Goal: Information Seeking & Learning: Learn about a topic

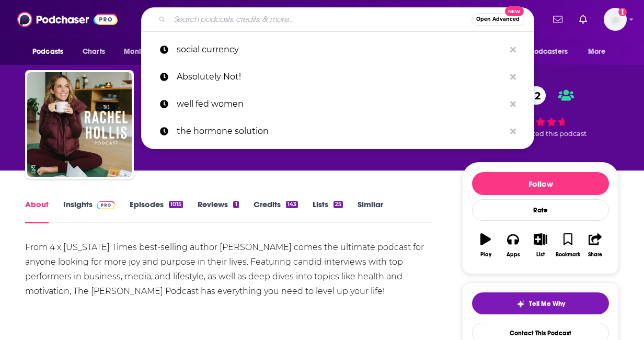
click at [258, 25] on input "Search podcasts, credits, & more..." at bounding box center [320, 19] width 301 height 17
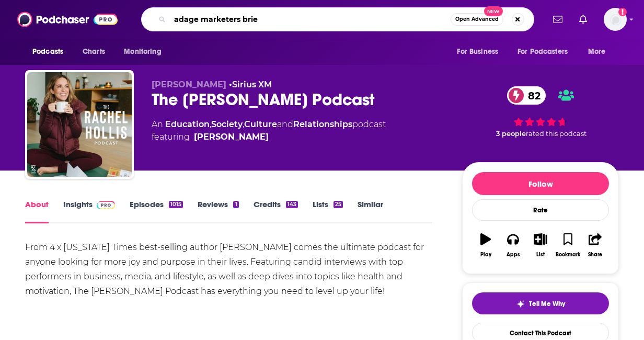
type input "adage marketers brief"
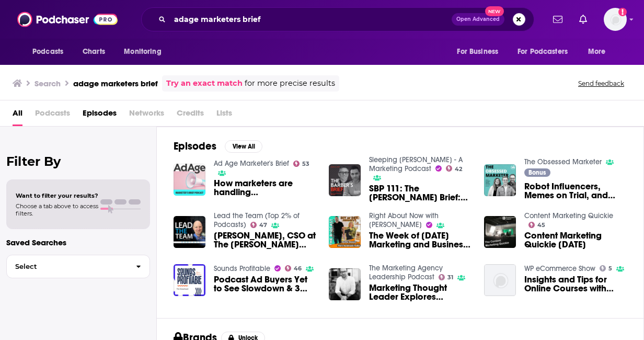
click at [190, 183] on img "How marketers are handling COVID-19" at bounding box center [189, 180] width 32 height 32
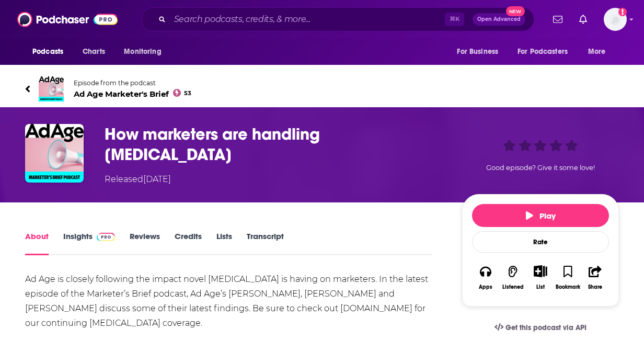
click at [125, 95] on span "Ad Age Marketer's Brief 53" at bounding box center [133, 94] width 118 height 10
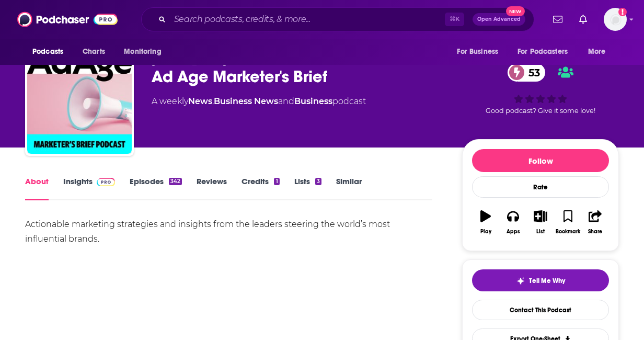
scroll to position [26, 0]
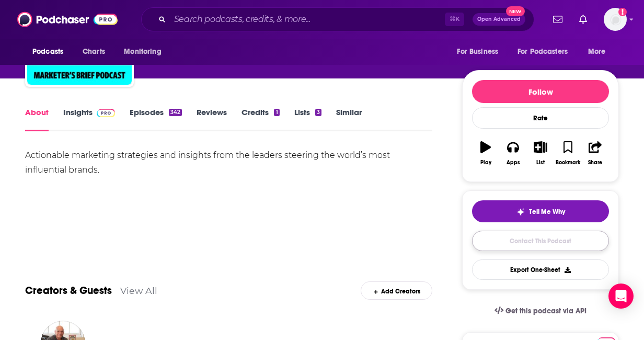
click at [513, 236] on link "Contact This Podcast" at bounding box center [540, 240] width 137 height 20
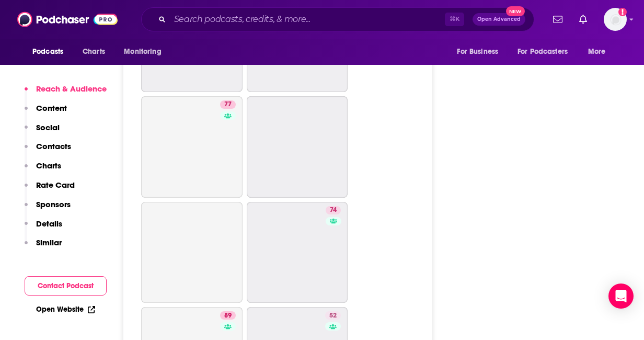
scroll to position [3259, 0]
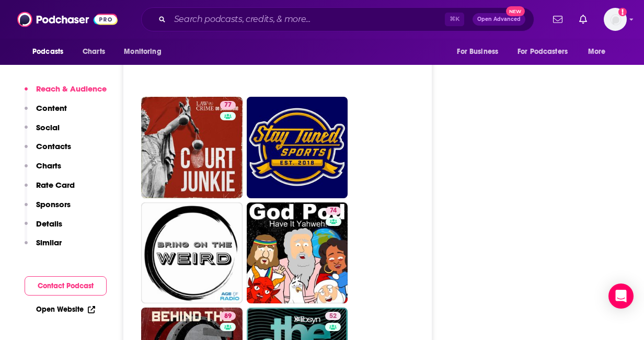
click at [48, 289] on button "Contact Podcast" at bounding box center [66, 285] width 82 height 19
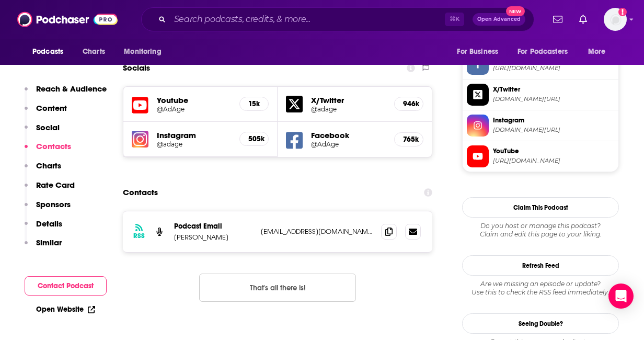
scroll to position [902, 0]
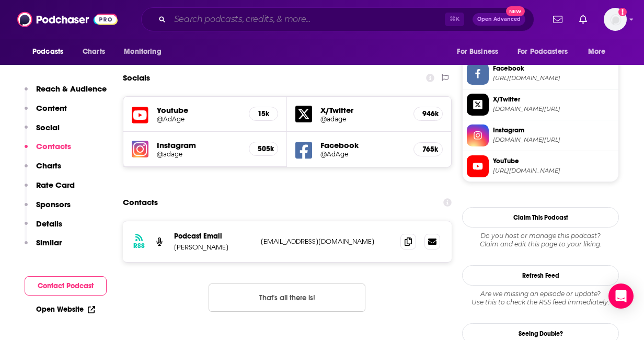
click at [223, 18] on input "Search podcasts, credits, & more..." at bounding box center [307, 19] width 275 height 17
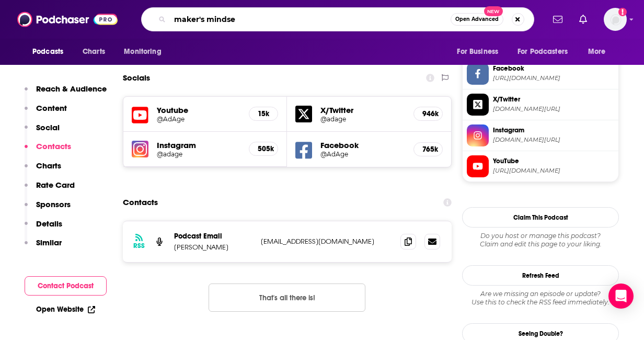
type input "maker's mindset"
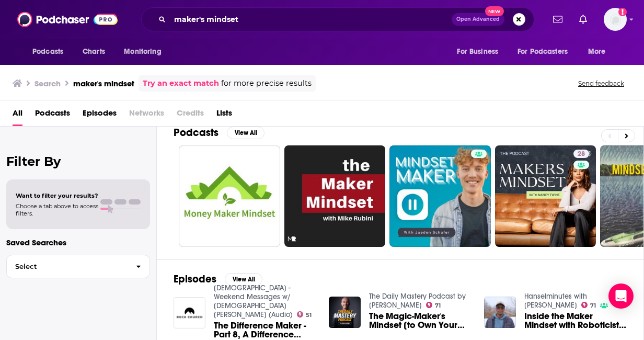
scroll to position [14, 0]
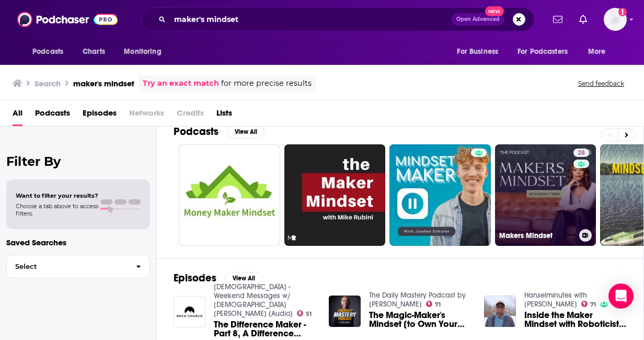
click at [538, 179] on link "28 Makers Mindset" at bounding box center [545, 194] width 101 height 101
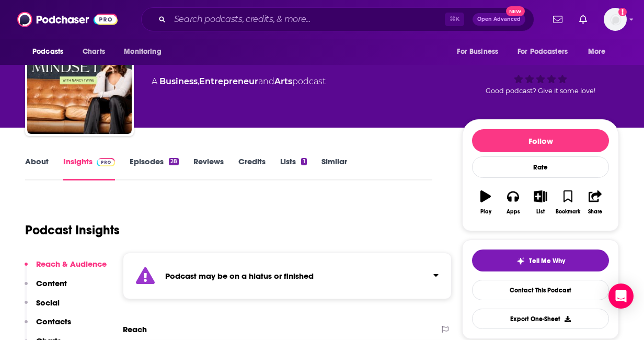
scroll to position [45, 0]
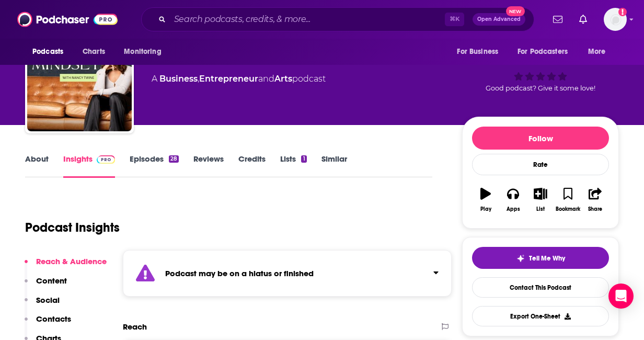
click at [40, 164] on link "About" at bounding box center [37, 166] width 24 height 24
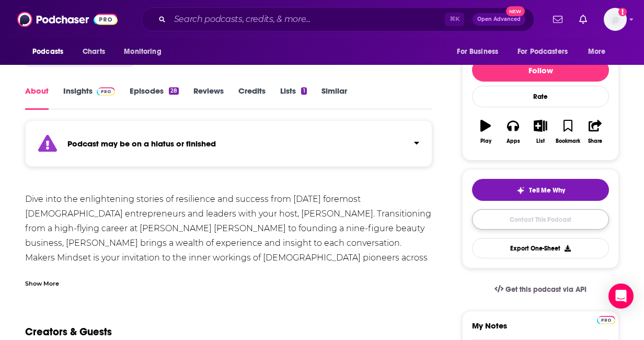
click at [537, 215] on link "Contact This Podcast" at bounding box center [540, 219] width 137 height 20
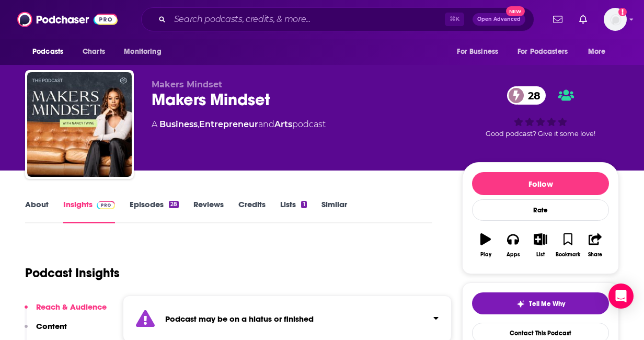
click at [46, 200] on link "About" at bounding box center [37, 211] width 24 height 24
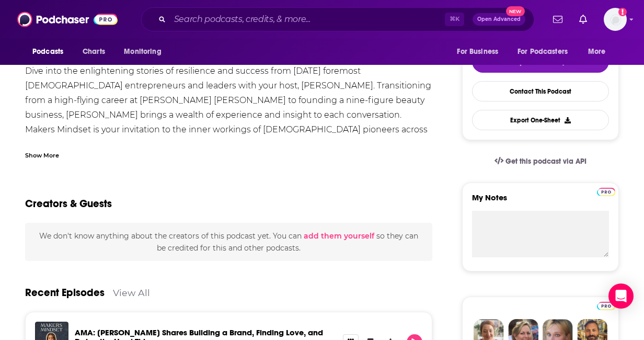
scroll to position [240, 0]
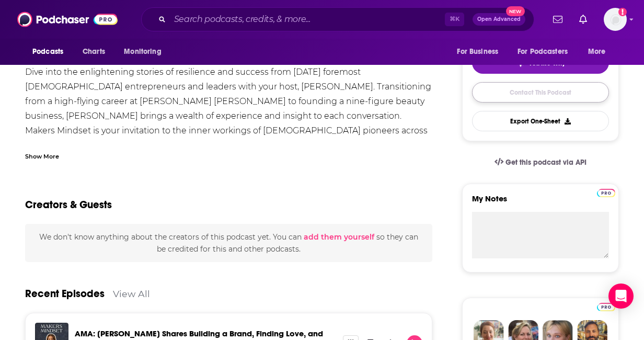
click at [528, 95] on link "Contact This Podcast" at bounding box center [540, 92] width 137 height 20
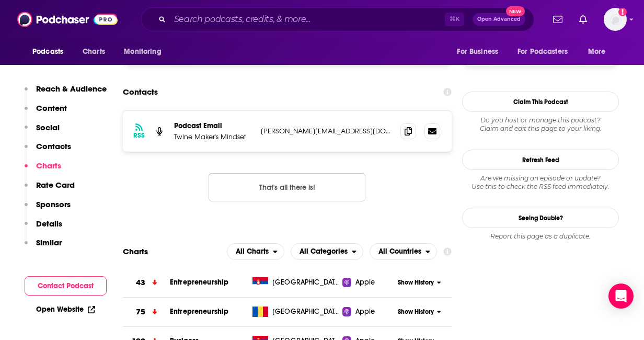
scroll to position [788, 0]
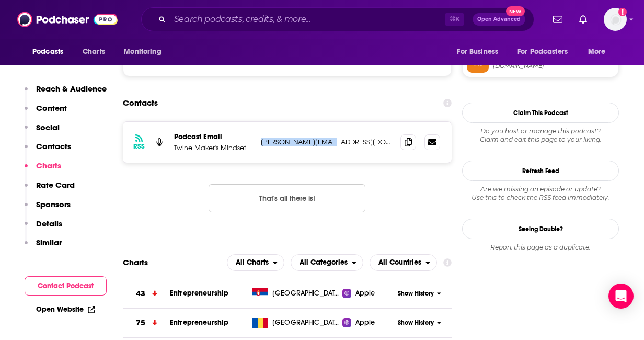
drag, startPoint x: 342, startPoint y: 142, endPoint x: 258, endPoint y: 144, distance: 84.1
click at [258, 144] on div "RSS Podcast Email Twine Maker's Mindset [EMAIL_ADDRESS][DOMAIN_NAME] [PERSON_NA…" at bounding box center [287, 142] width 329 height 41
copy p "[PERSON_NAME][EMAIL_ADDRESS][DOMAIN_NAME]"
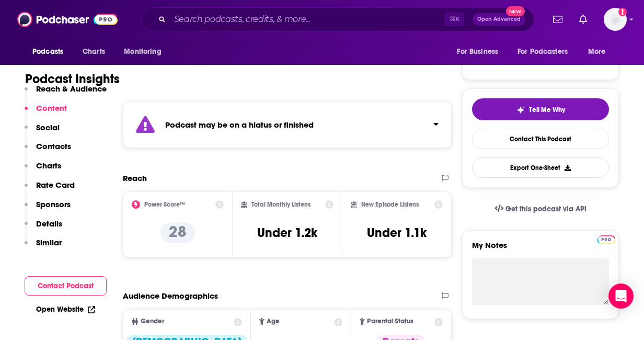
scroll to position [0, 0]
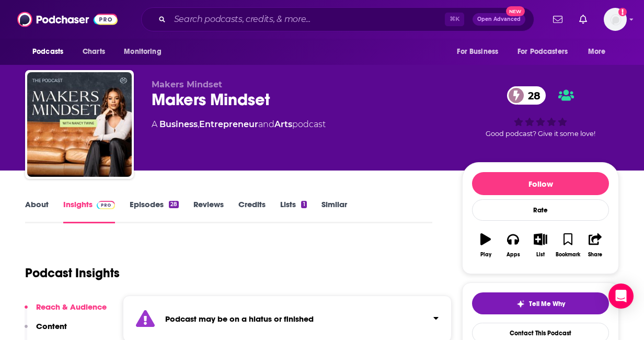
click at [27, 205] on link "About" at bounding box center [37, 211] width 24 height 24
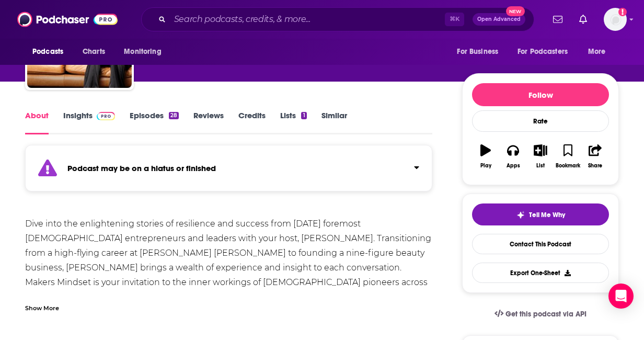
scroll to position [94, 0]
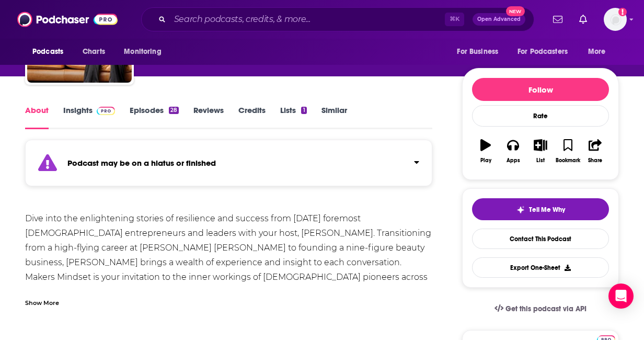
click at [135, 107] on link "Episodes 28" at bounding box center [154, 117] width 49 height 24
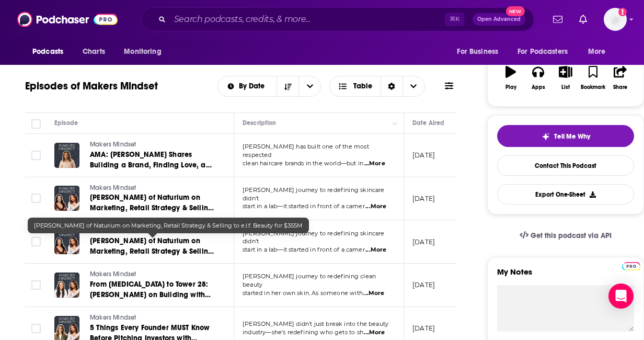
scroll to position [184, 0]
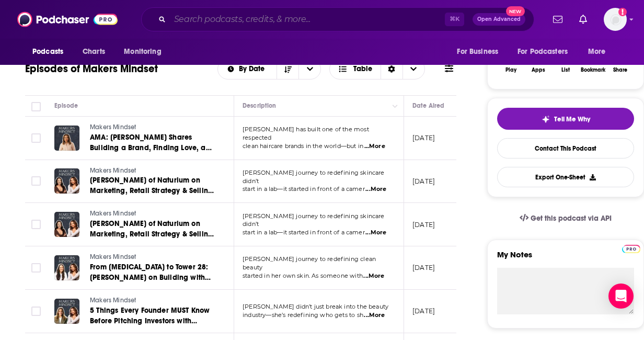
click at [296, 25] on input "Search podcasts, credits, & more..." at bounding box center [307, 19] width 275 height 17
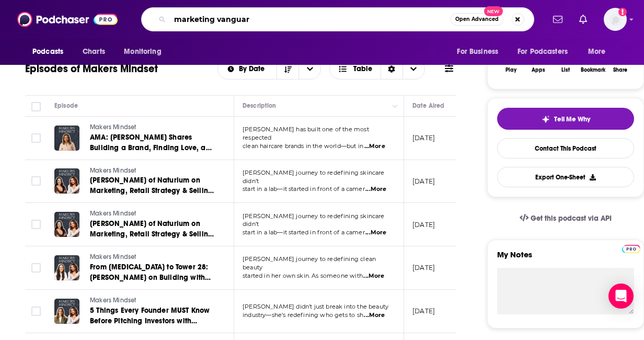
type input "marketing vanguard"
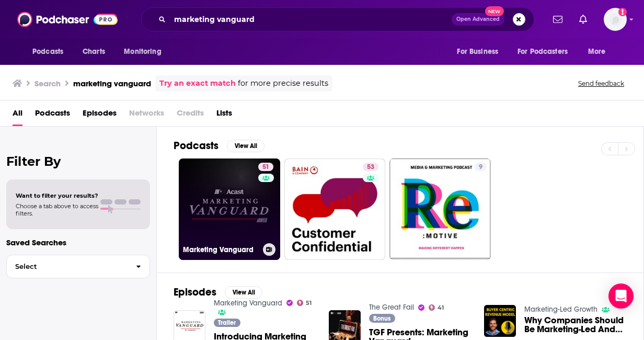
click at [223, 209] on link "51 Marketing Vanguard" at bounding box center [229, 208] width 101 height 101
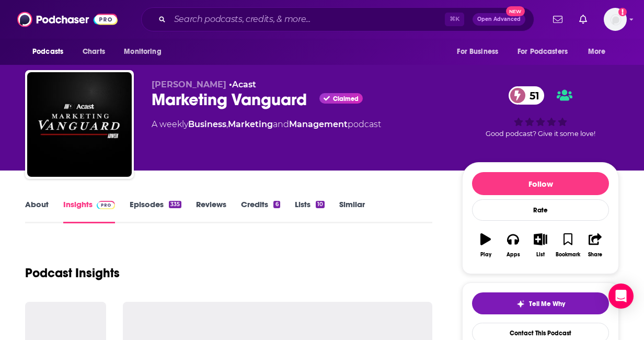
click at [48, 205] on link "About" at bounding box center [37, 211] width 24 height 24
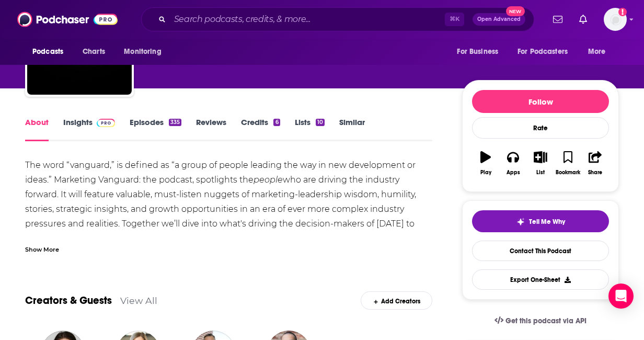
scroll to position [52, 0]
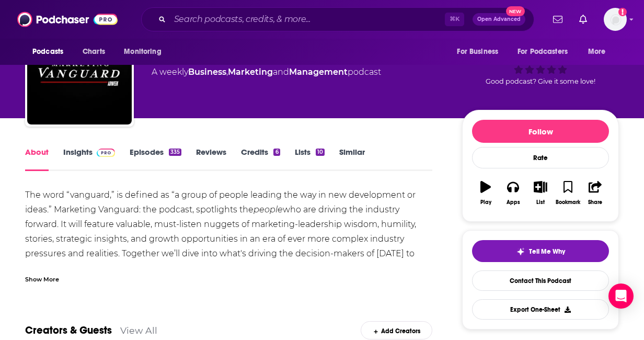
click at [156, 149] on link "Episodes 335" at bounding box center [156, 159] width 52 height 24
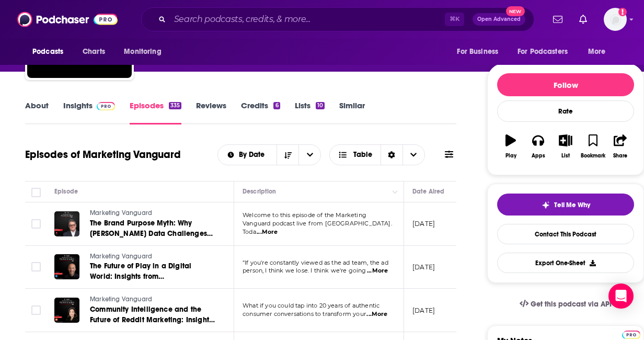
scroll to position [101, 0]
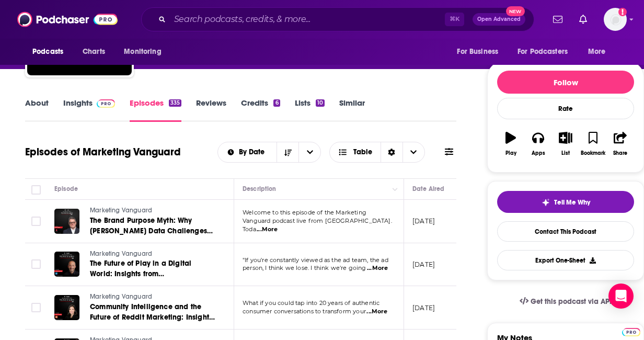
click at [39, 100] on link "About" at bounding box center [37, 110] width 24 height 24
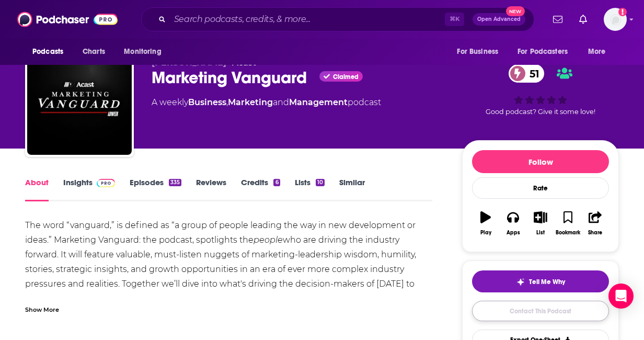
click at [534, 312] on link "Contact This Podcast" at bounding box center [540, 310] width 137 height 20
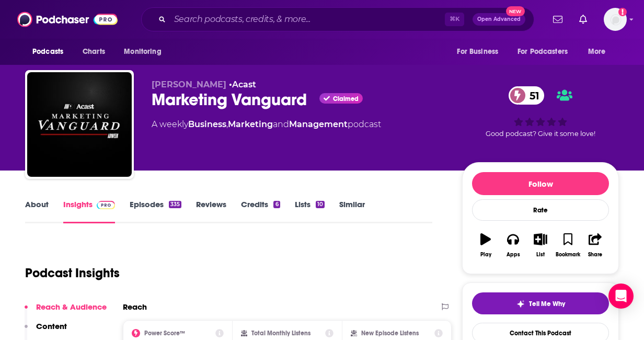
click at [150, 211] on link "Episodes 335" at bounding box center [156, 211] width 52 height 24
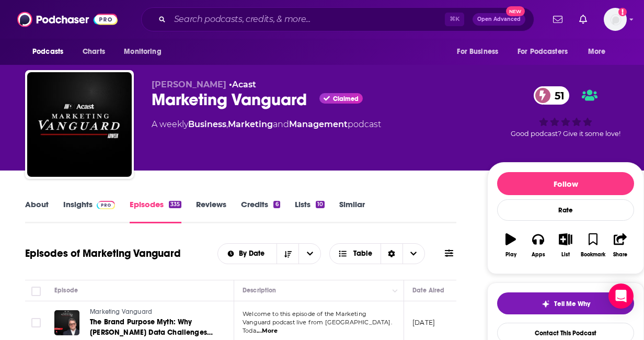
click at [41, 197] on div "About Insights Episodes 335 Reviews Credits 6 Lists 10 Similar" at bounding box center [240, 210] width 431 height 26
click at [40, 204] on link "About" at bounding box center [37, 211] width 24 height 24
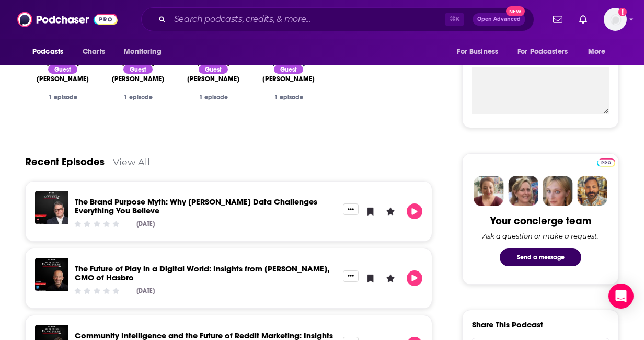
scroll to position [390, 0]
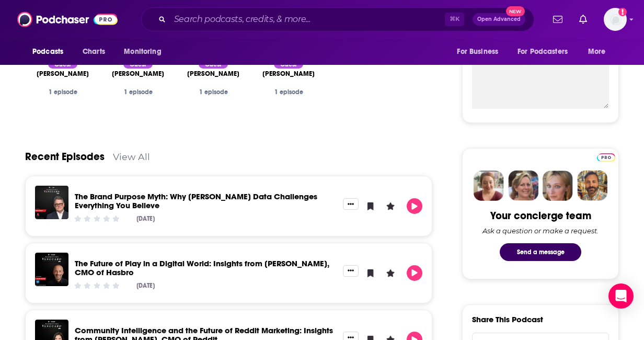
click at [258, 207] on p "The Brand Purpose Myth: Why [PERSON_NAME] Data Challenges Everything You Believe" at bounding box center [206, 201] width 262 height 18
click at [258, 198] on link "The Brand Purpose Myth: Why [PERSON_NAME] Data Challenges Everything You Believe" at bounding box center [196, 200] width 242 height 19
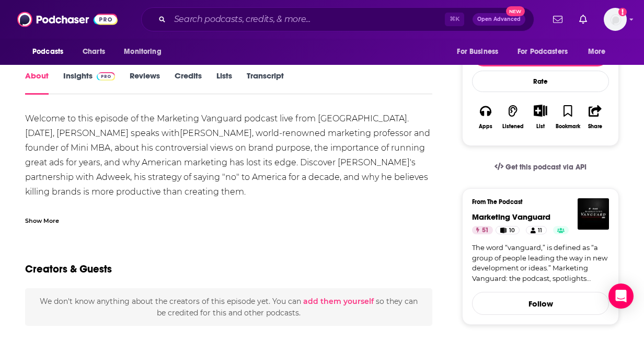
scroll to position [138, 0]
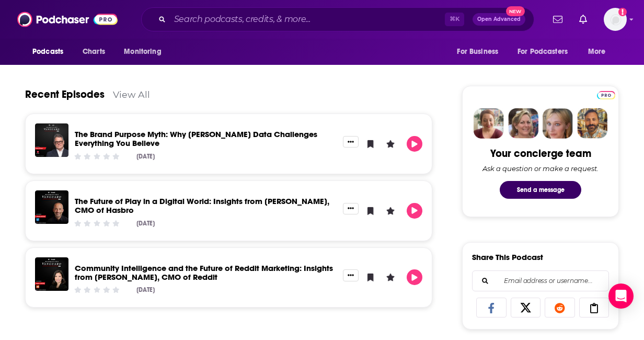
scroll to position [461, 0]
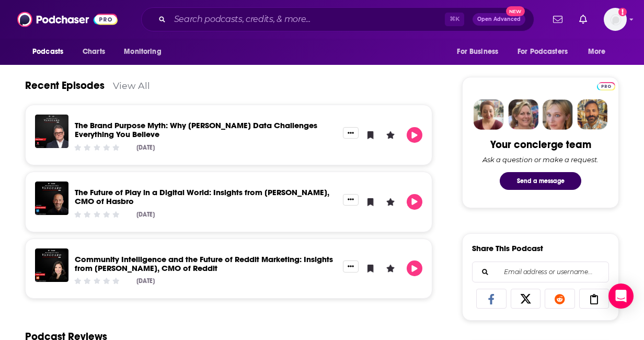
click at [111, 204] on link "The Future of Play in a Digital World: Insights from [PERSON_NAME], CMO of Hasb…" at bounding box center [202, 196] width 254 height 19
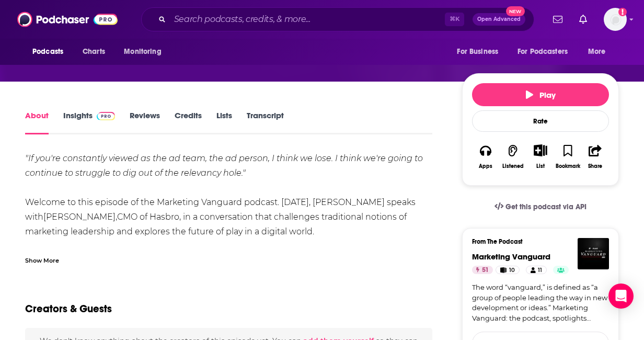
scroll to position [120, 0]
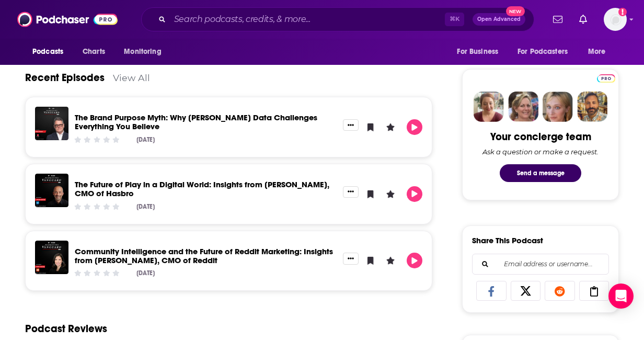
scroll to position [476, 0]
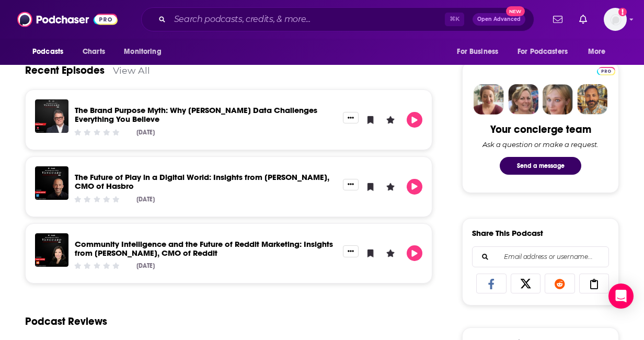
click at [97, 253] on link "Community Intelligence and the Future of Reddit Marketing: Insights from [PERSO…" at bounding box center [204, 248] width 258 height 19
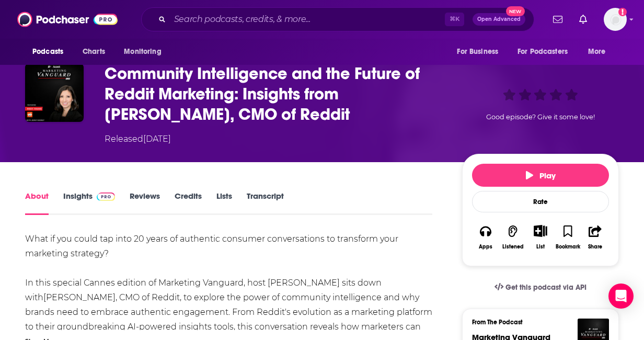
scroll to position [152, 0]
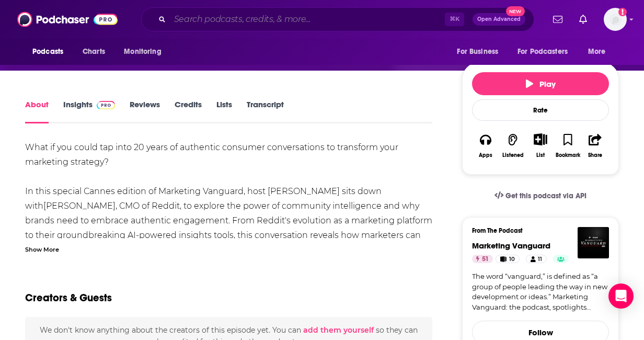
click at [265, 18] on input "Search podcasts, credits, & more..." at bounding box center [307, 19] width 275 height 17
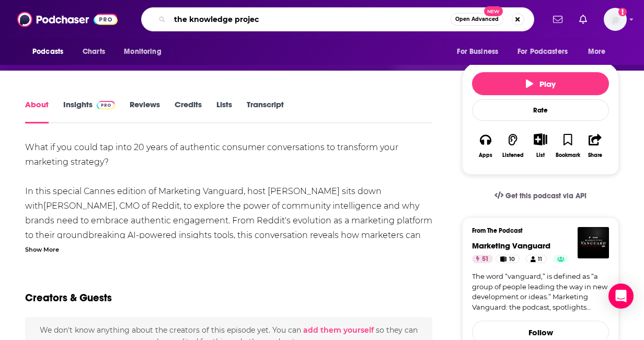
type input "the knowledge project"
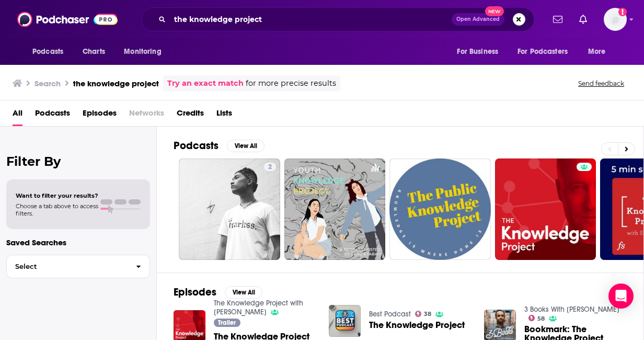
click at [268, 333] on span "The Knowledge Project Podcast: Trailer" at bounding box center [265, 341] width 102 height 18
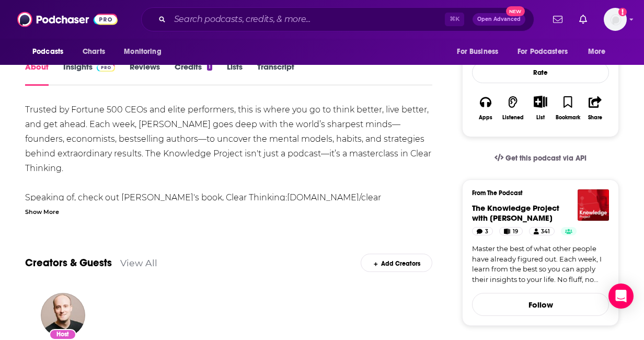
scroll to position [167, 0]
click at [57, 209] on div "Show More" at bounding box center [42, 210] width 34 height 10
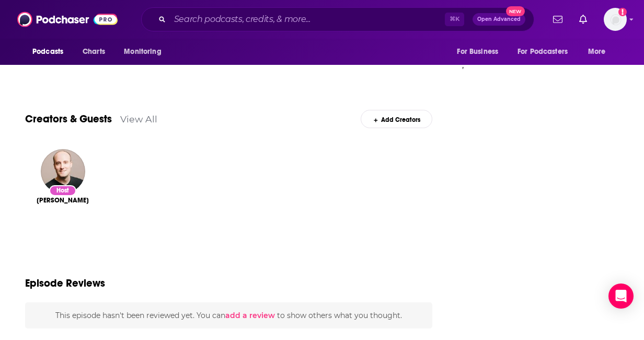
scroll to position [996, 0]
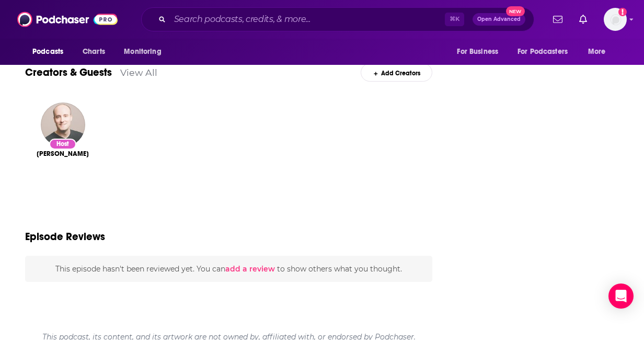
click at [58, 131] on img "Shane Parrish" at bounding box center [63, 124] width 44 height 44
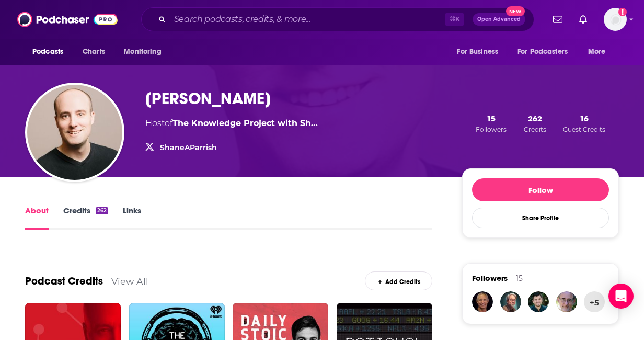
scroll to position [49, 0]
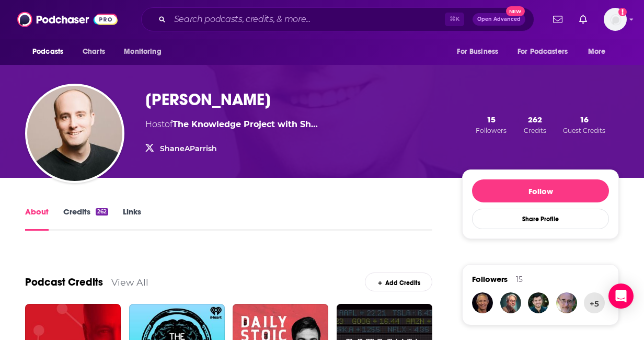
click at [187, 150] on link "ShaneAParrish" at bounding box center [188, 148] width 57 height 9
